Goal: Check status

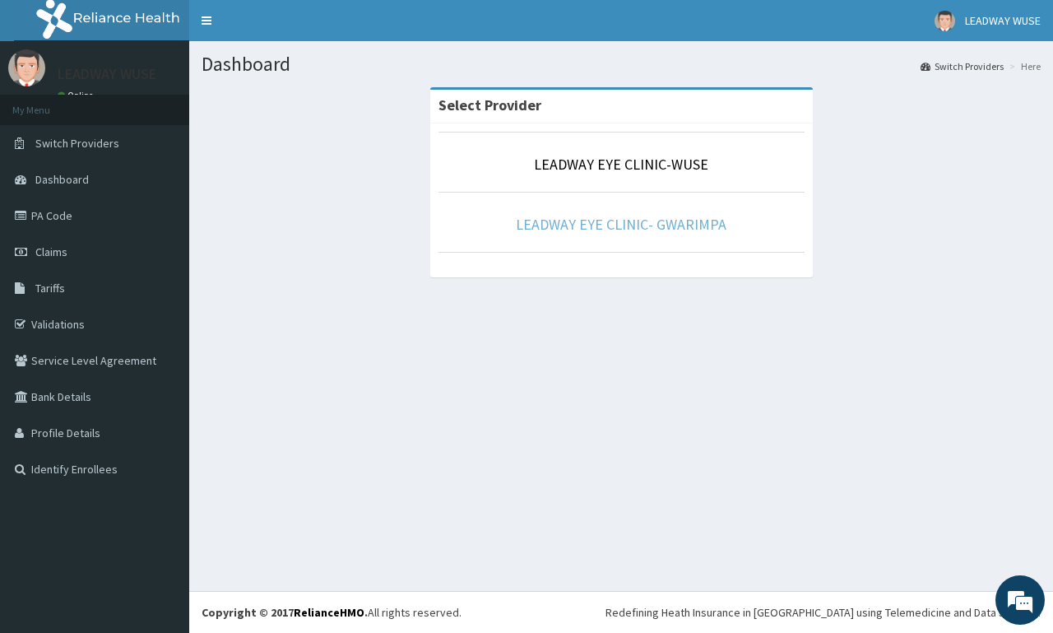
click at [559, 226] on link "LEADWAY EYE CLINIC- GWARIMPA" at bounding box center [621, 224] width 211 height 19
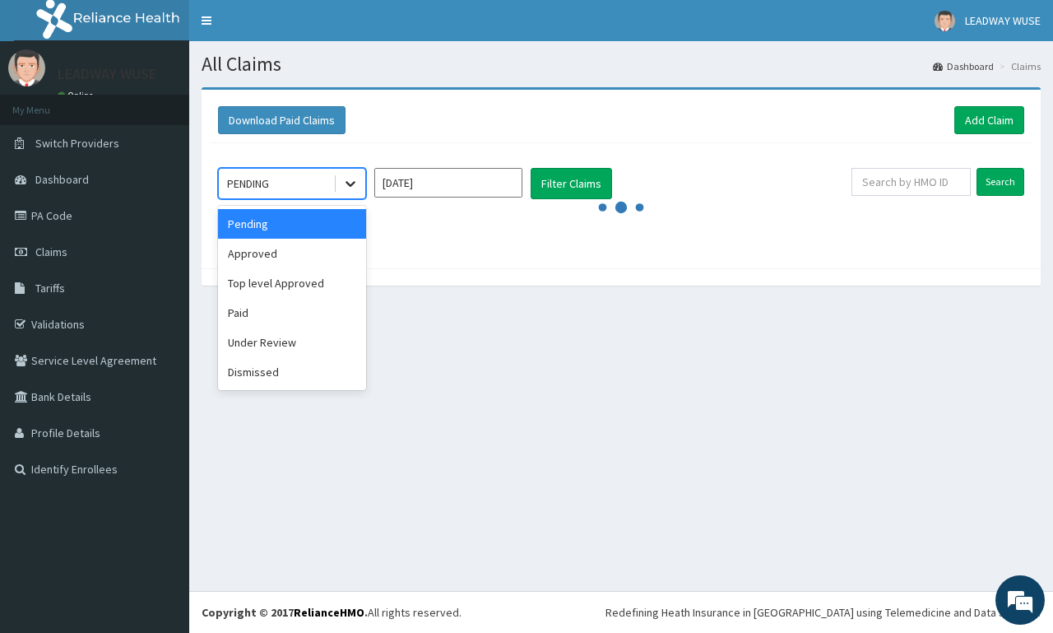
click at [356, 192] on icon at bounding box center [350, 183] width 16 height 16
click at [334, 311] on div "Paid" at bounding box center [292, 313] width 148 height 30
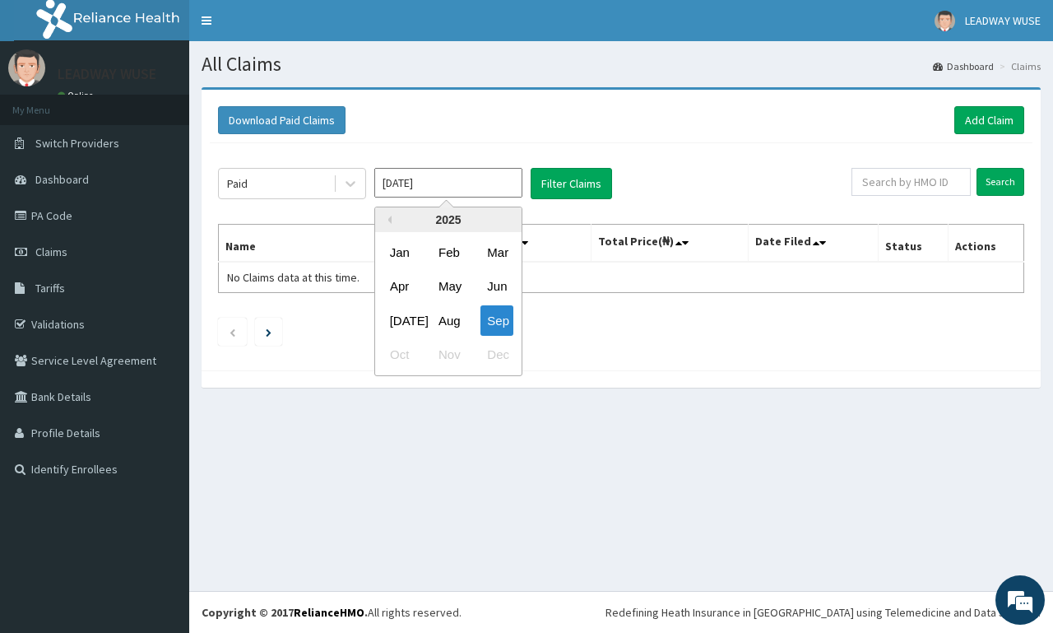
click at [451, 184] on input "Sep 2025" at bounding box center [448, 183] width 148 height 30
click at [448, 320] on div "Aug" at bounding box center [448, 320] width 33 height 30
type input "Aug 2025"
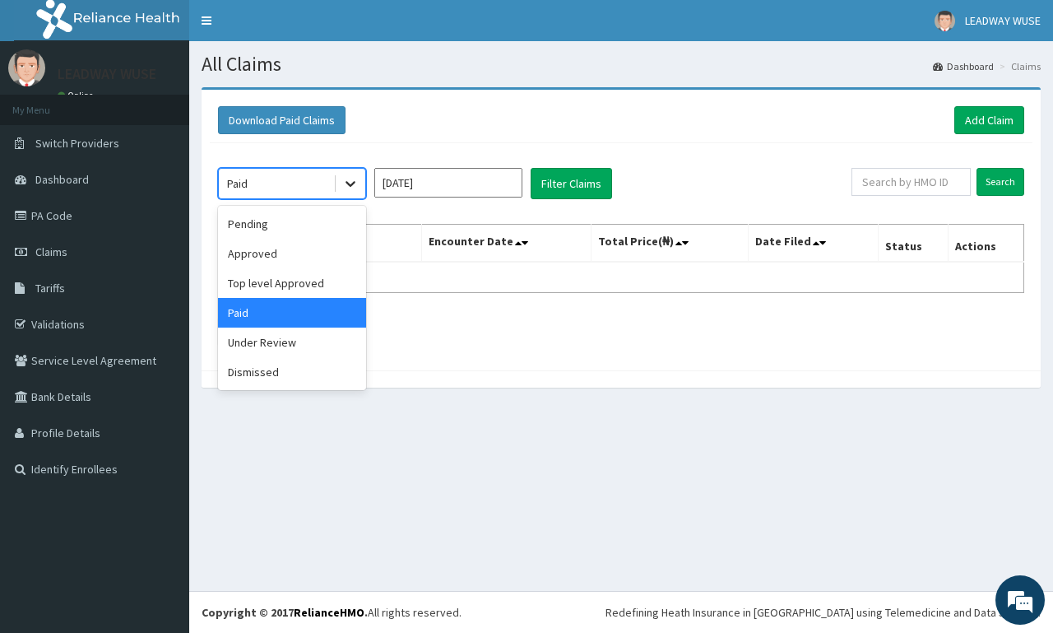
click at [342, 192] on icon at bounding box center [350, 183] width 16 height 16
click at [286, 340] on div "Under Review" at bounding box center [292, 342] width 148 height 30
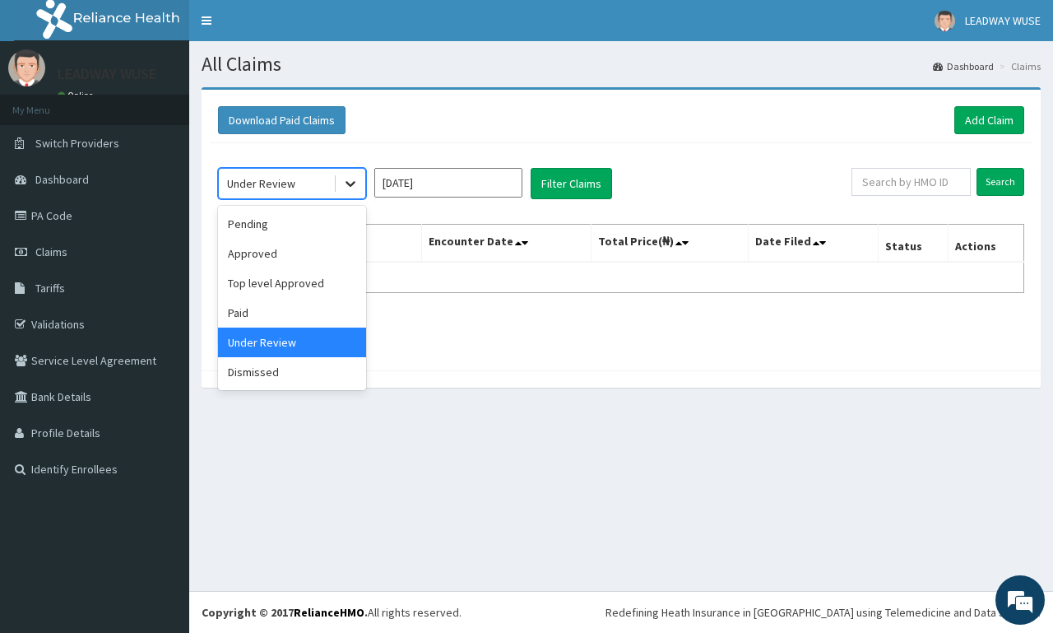
click at [350, 186] on icon at bounding box center [351, 185] width 10 height 6
click at [328, 309] on div "Paid" at bounding box center [292, 313] width 148 height 30
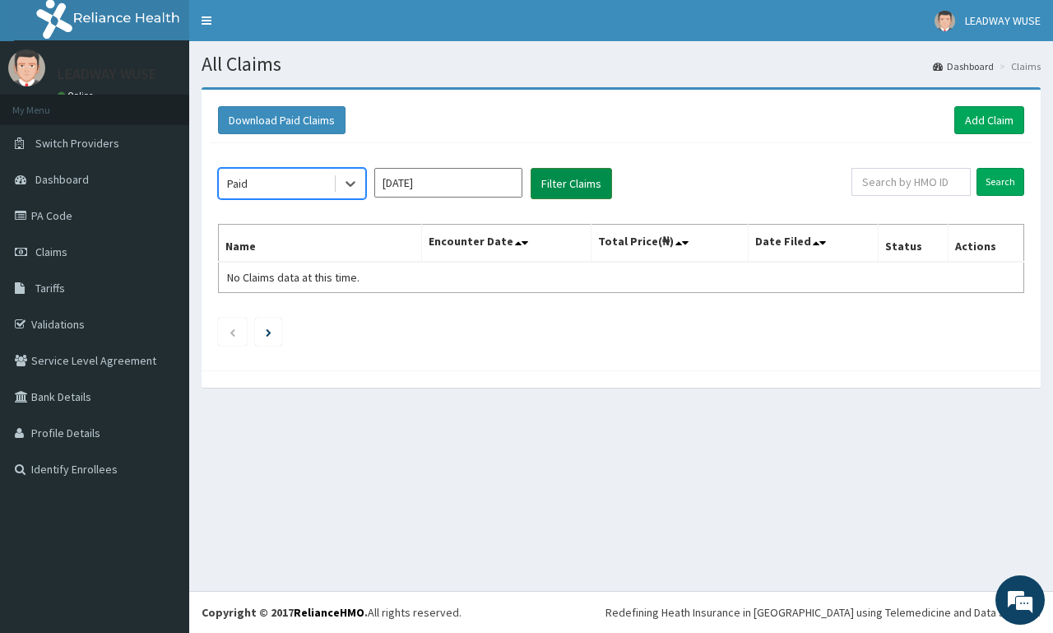
click at [559, 182] on button "Filter Claims" at bounding box center [571, 183] width 81 height 31
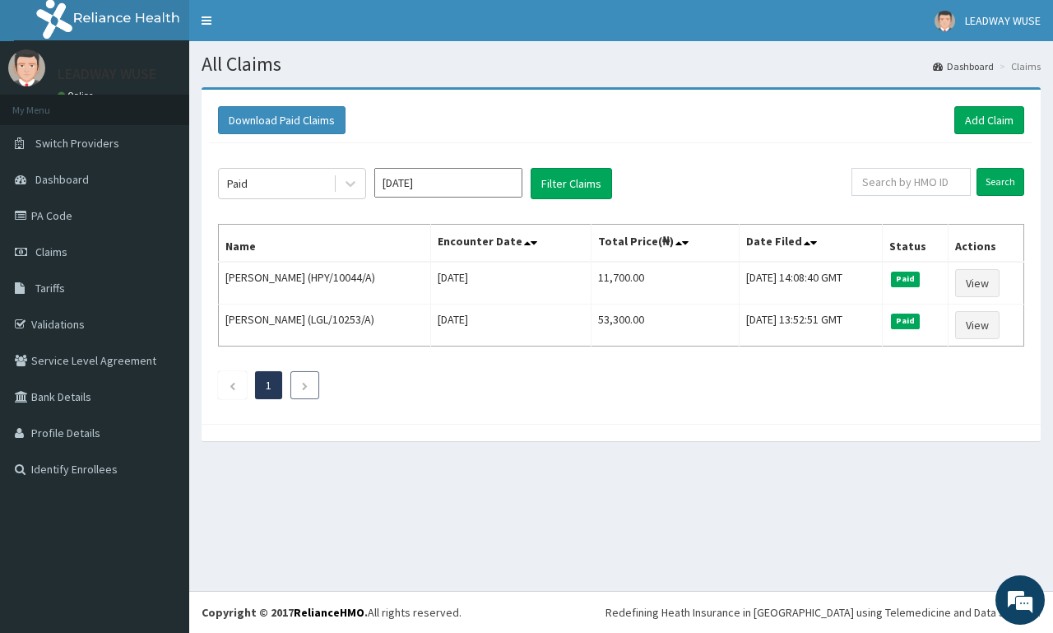
click at [301, 392] on li at bounding box center [304, 385] width 29 height 28
click at [355, 183] on icon at bounding box center [351, 185] width 10 height 6
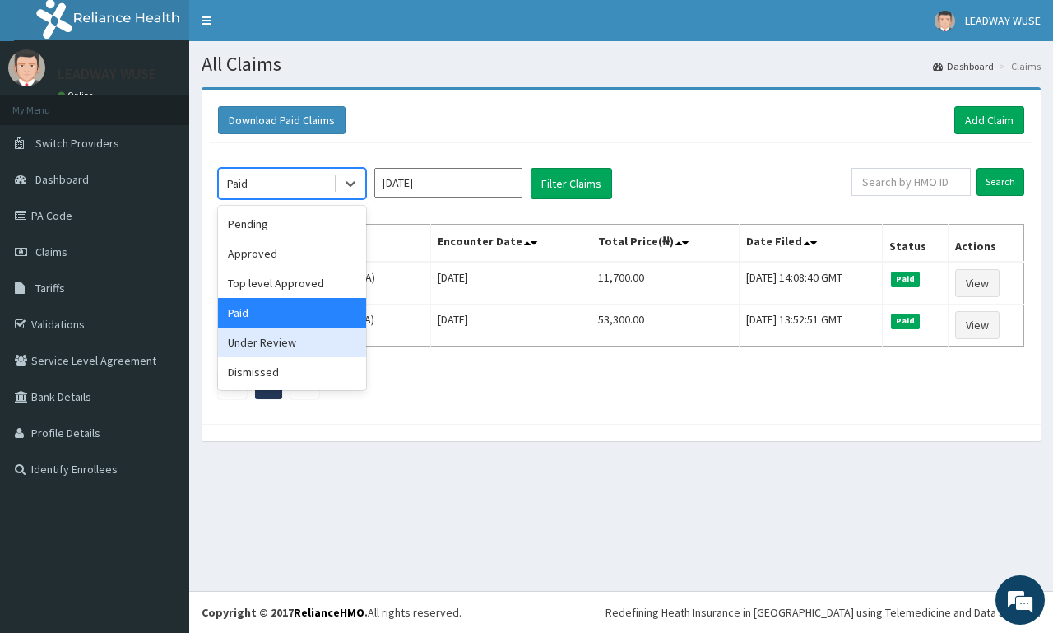
click at [288, 341] on div "Under Review" at bounding box center [292, 342] width 148 height 30
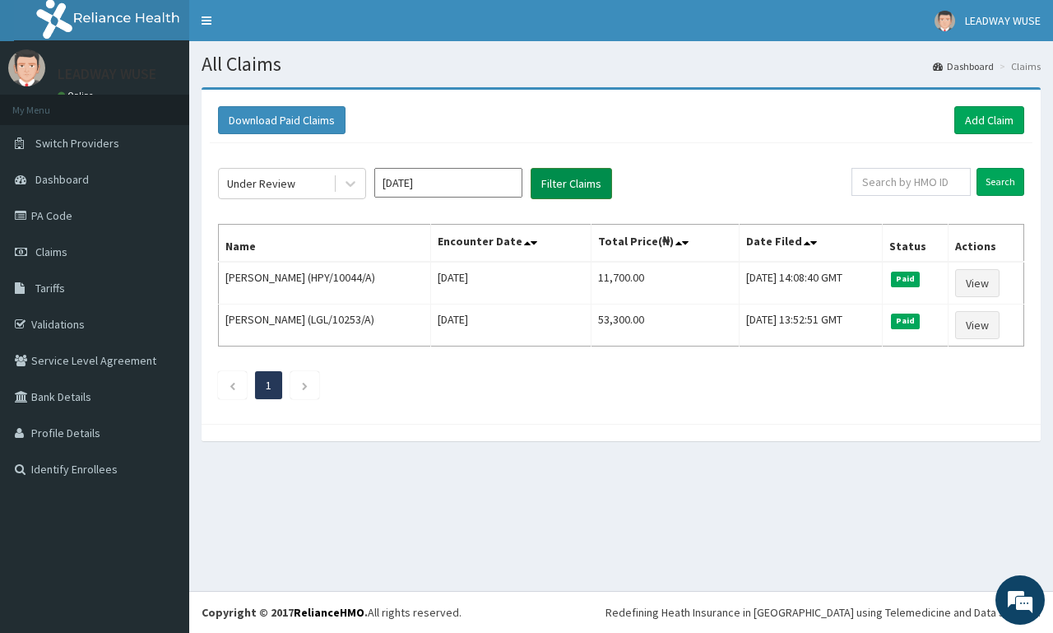
click at [581, 186] on button "Filter Claims" at bounding box center [571, 183] width 81 height 31
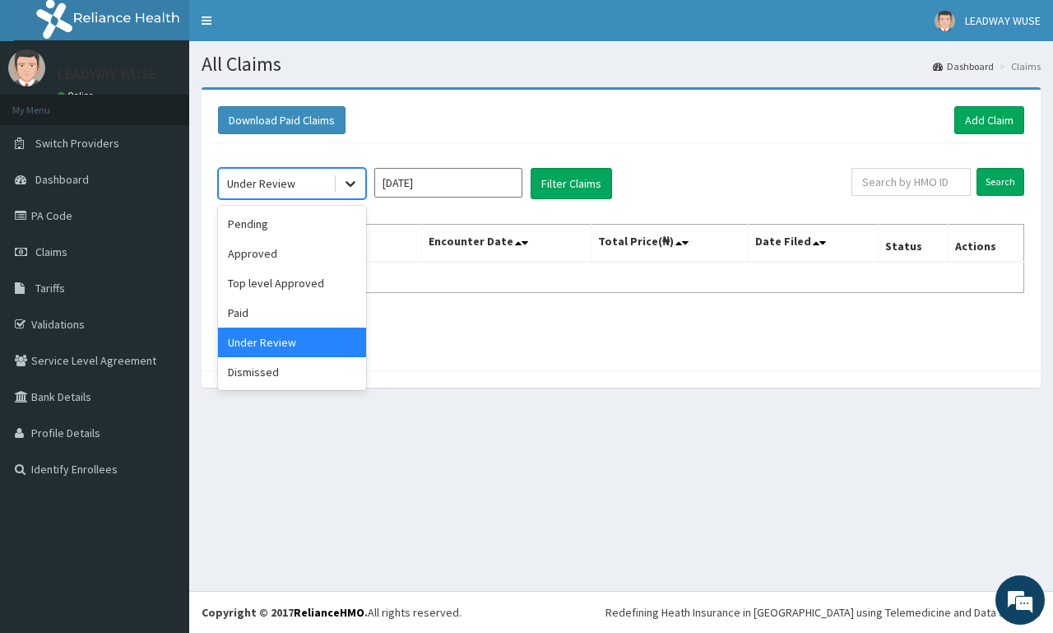
click at [349, 188] on icon at bounding box center [350, 183] width 16 height 16
click at [309, 217] on div "Pending" at bounding box center [292, 224] width 148 height 30
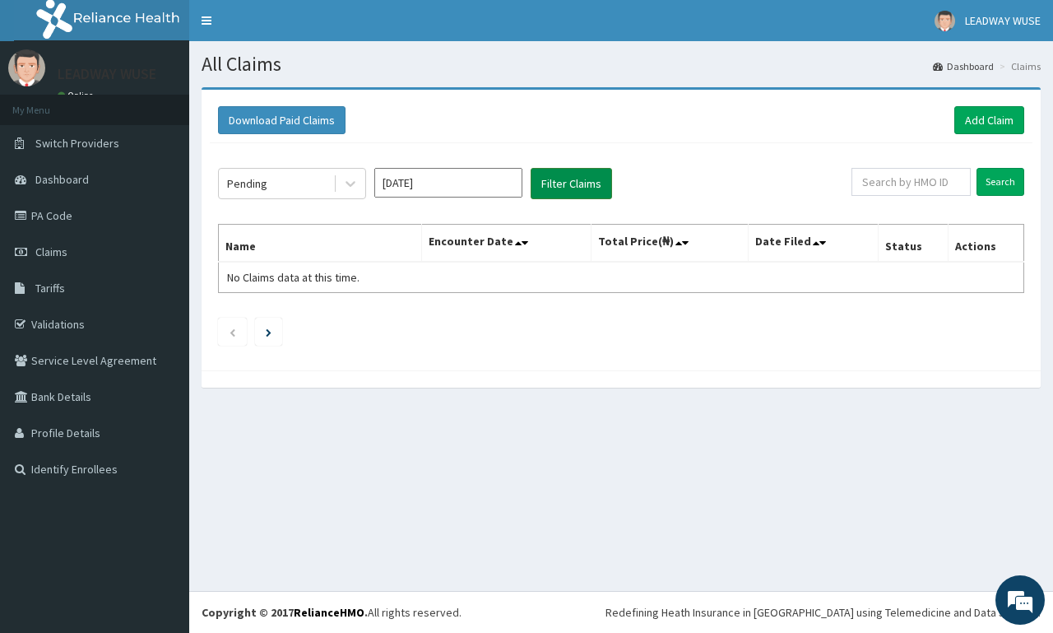
click at [581, 172] on button "Filter Claims" at bounding box center [571, 183] width 81 height 31
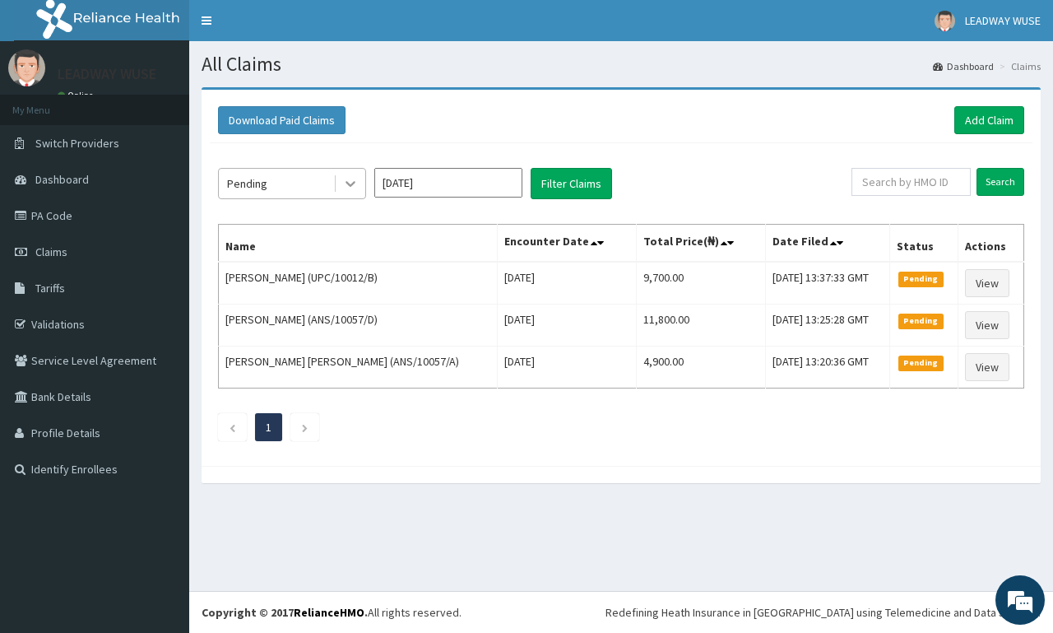
click at [354, 186] on icon at bounding box center [350, 183] width 16 height 16
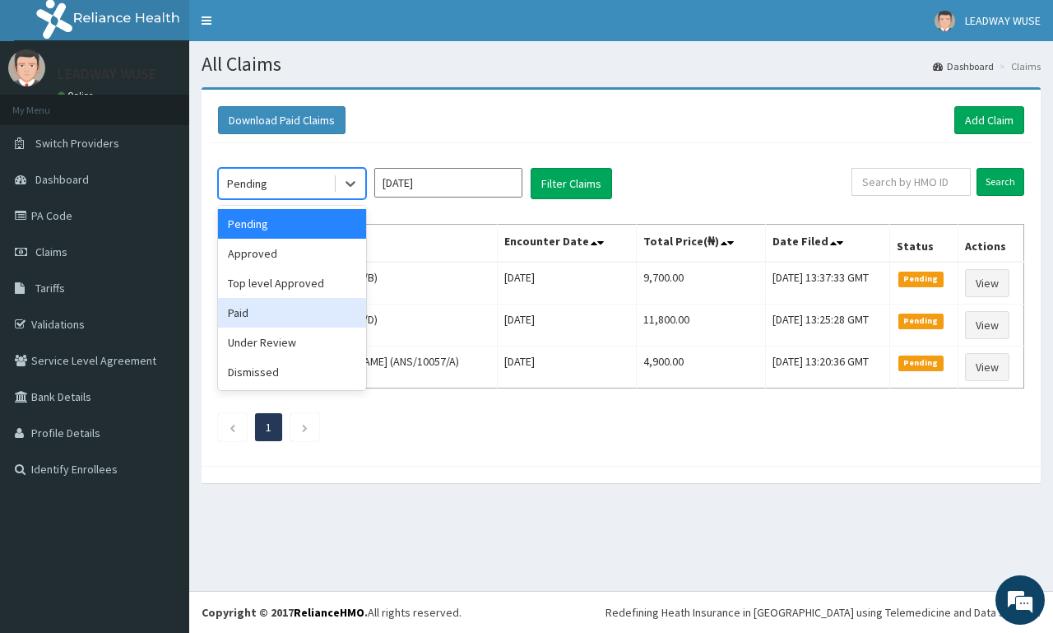
click at [291, 322] on div "Paid" at bounding box center [292, 313] width 148 height 30
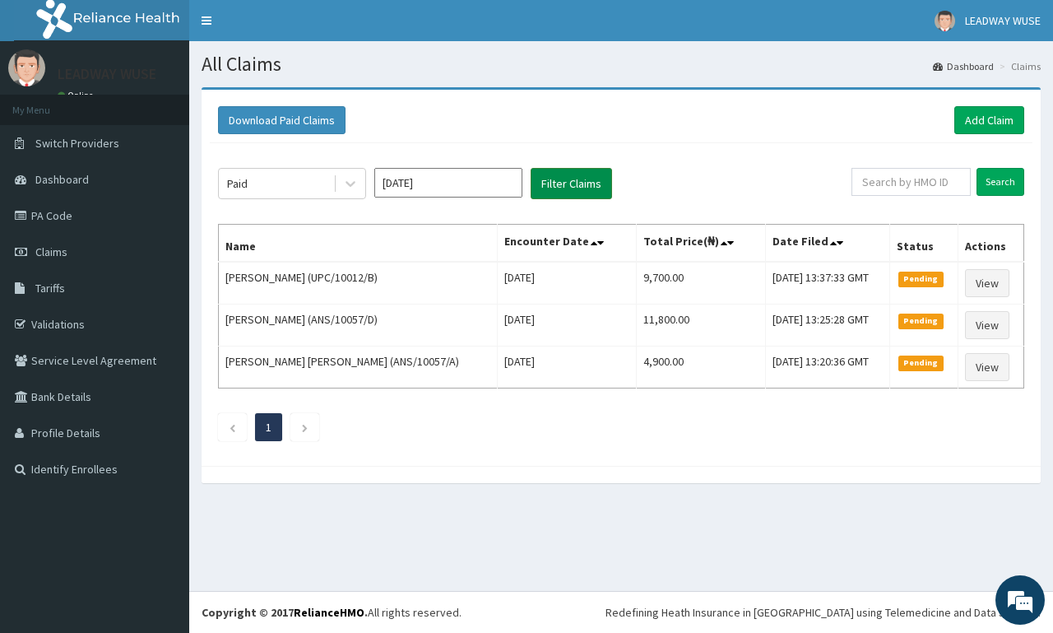
click at [554, 185] on button "Filter Claims" at bounding box center [571, 183] width 81 height 31
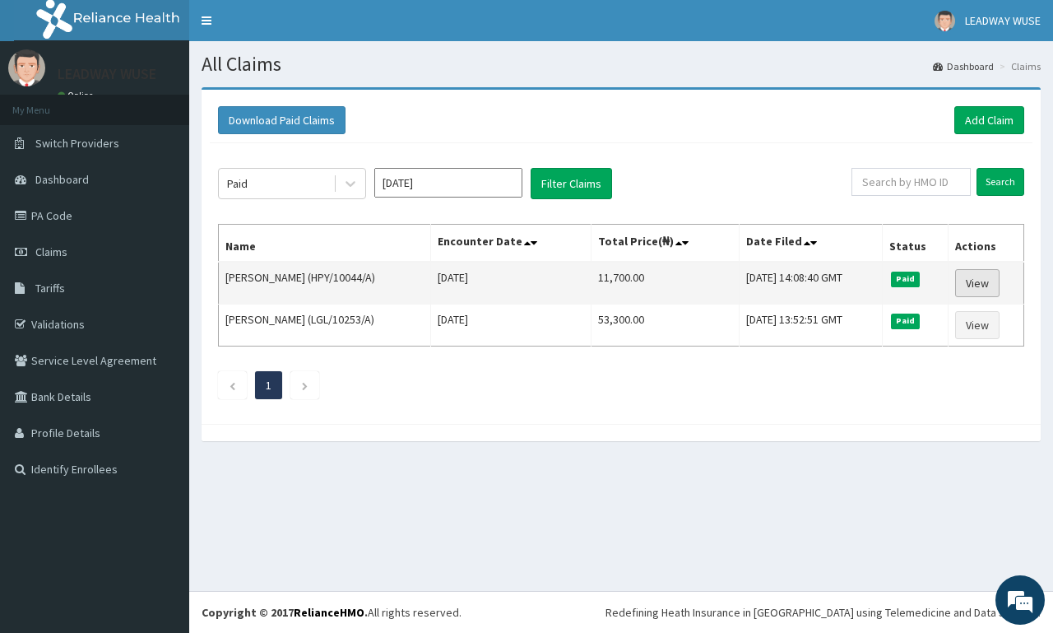
click at [977, 284] on link "View" at bounding box center [977, 283] width 44 height 28
